Goal: Task Accomplishment & Management: Manage account settings

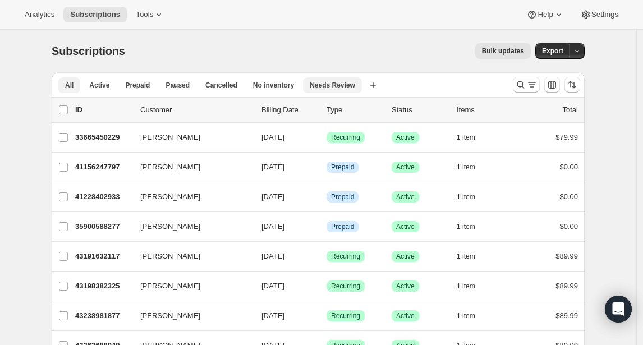
click at [336, 88] on span "Needs Review" at bounding box center [332, 85] width 45 height 9
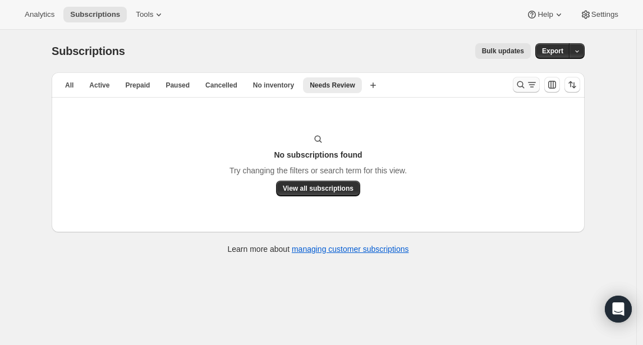
click at [521, 81] on icon "Search and filter results" at bounding box center [520, 84] width 11 height 11
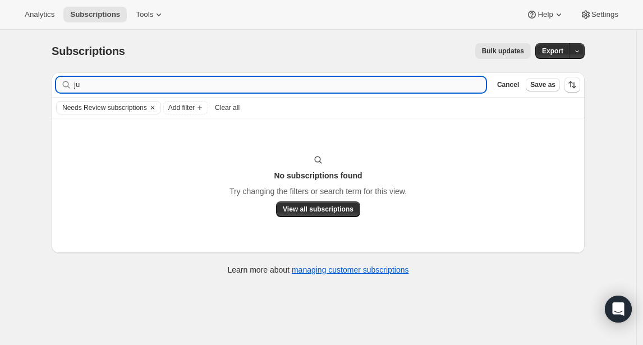
type input "j"
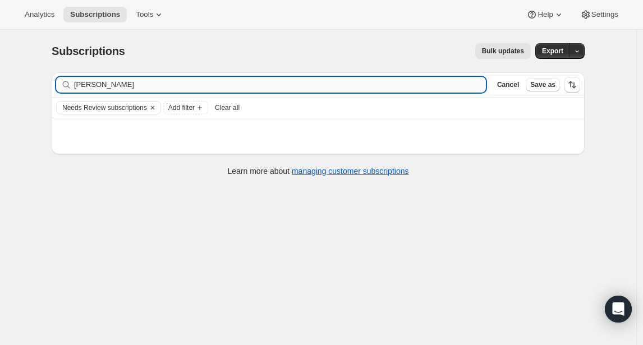
type input "[PERSON_NAME]"
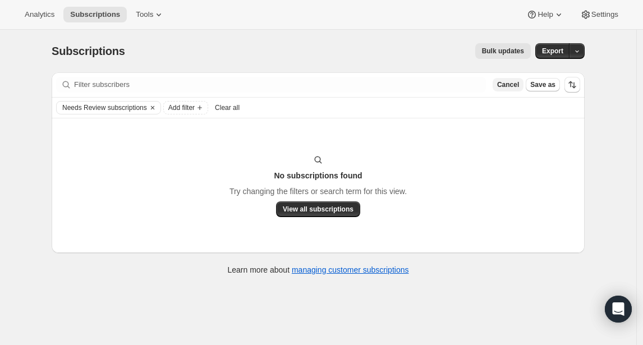
click at [514, 86] on span "Cancel" at bounding box center [508, 84] width 22 height 9
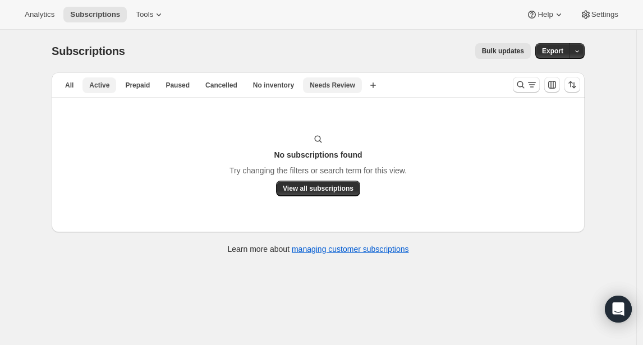
click at [99, 89] on span "Active" at bounding box center [99, 85] width 20 height 9
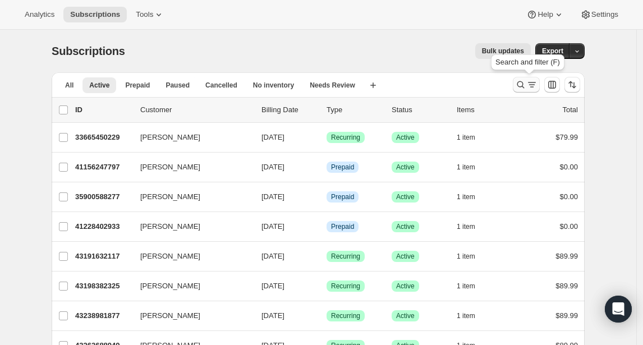
click at [524, 85] on icon "Search and filter results" at bounding box center [520, 84] width 11 height 11
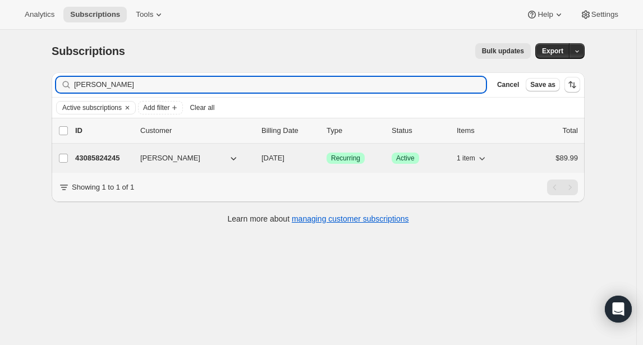
type input "[PERSON_NAME]"
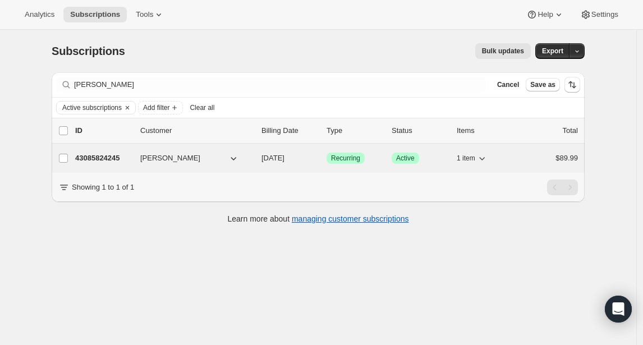
click at [117, 161] on p "43085824245" at bounding box center [103, 158] width 56 height 11
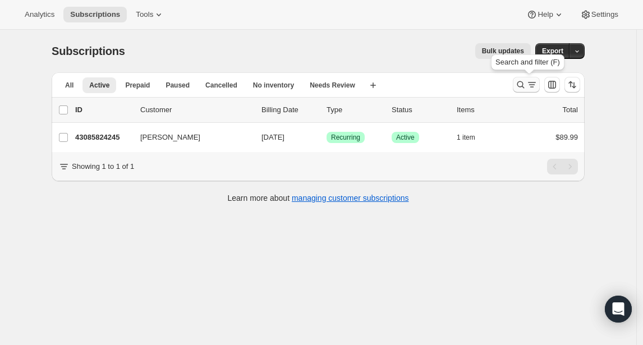
click at [524, 81] on icon "Search and filter results" at bounding box center [520, 84] width 11 height 11
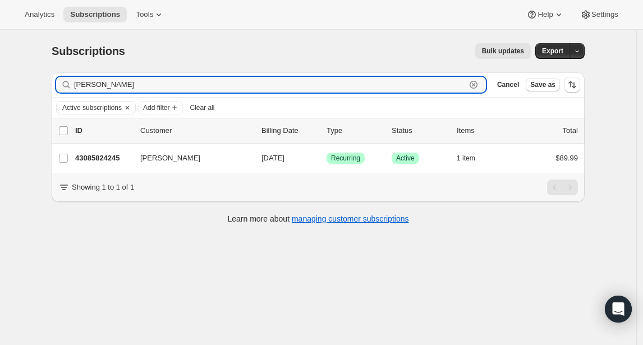
click at [476, 84] on icon "button" at bounding box center [474, 85] width 4 height 4
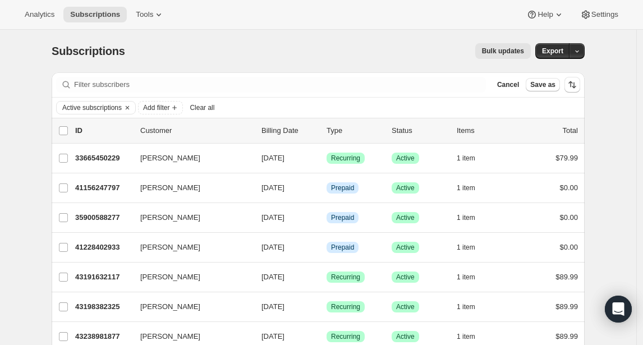
click at [264, 55] on div "Bulk updates" at bounding box center [335, 51] width 392 height 16
click at [264, 53] on div "Bulk updates" at bounding box center [335, 51] width 392 height 16
